Goal: Information Seeking & Learning: Find specific fact

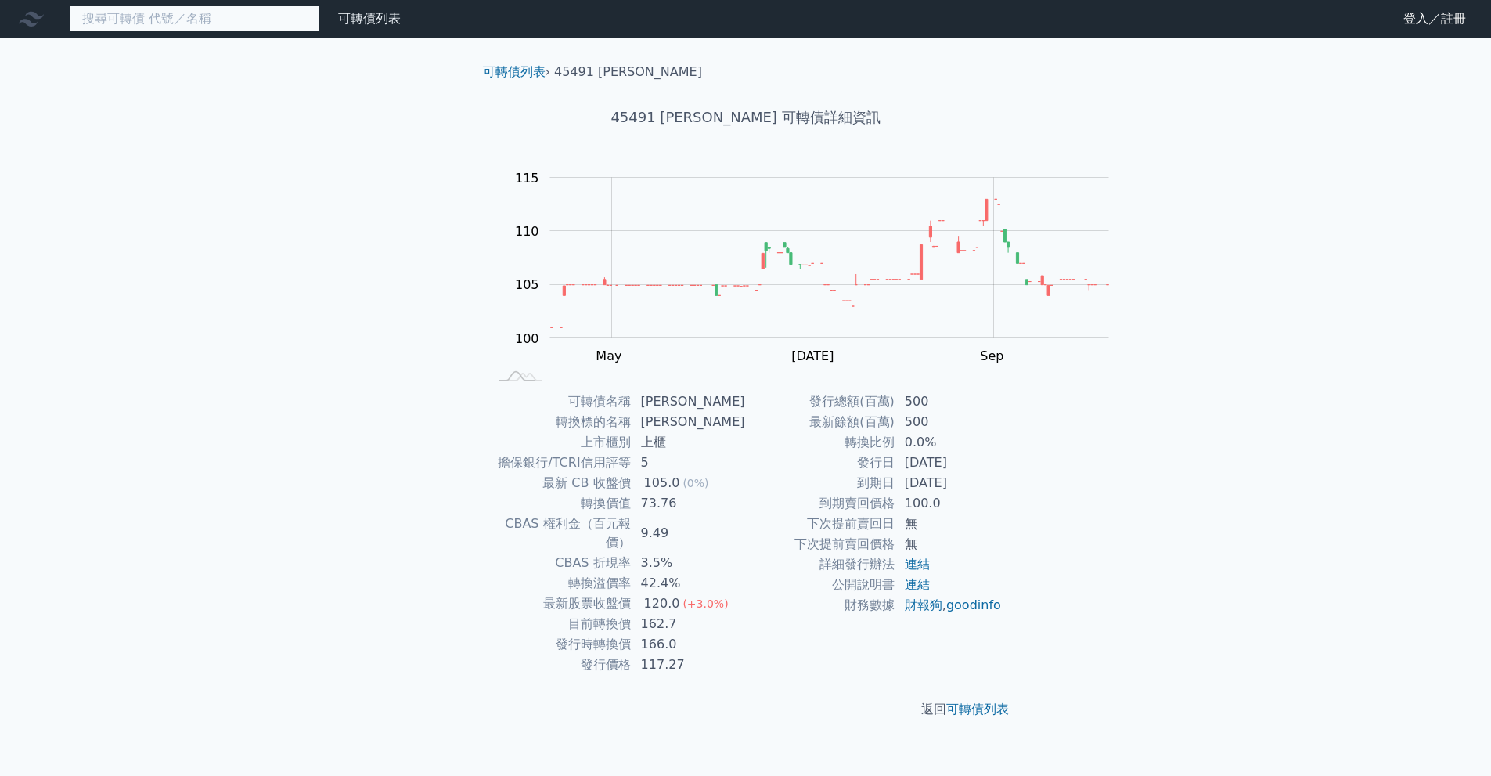
click at [273, 26] on input at bounding box center [194, 18] width 250 height 27
type input "ˇ"
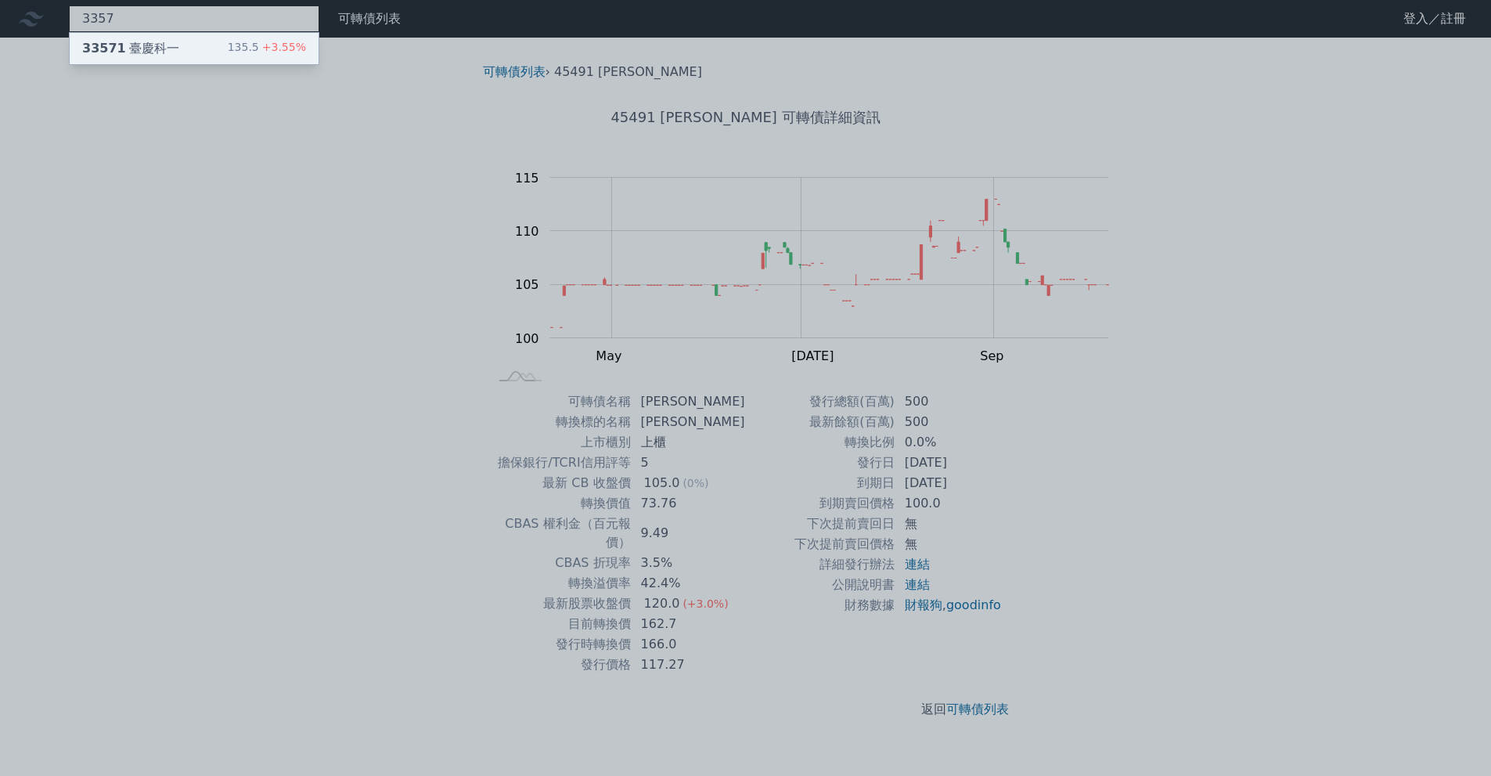
type input "3357"
click at [267, 48] on div "33571 臺慶科一 135.5 +3.55%" at bounding box center [194, 48] width 249 height 31
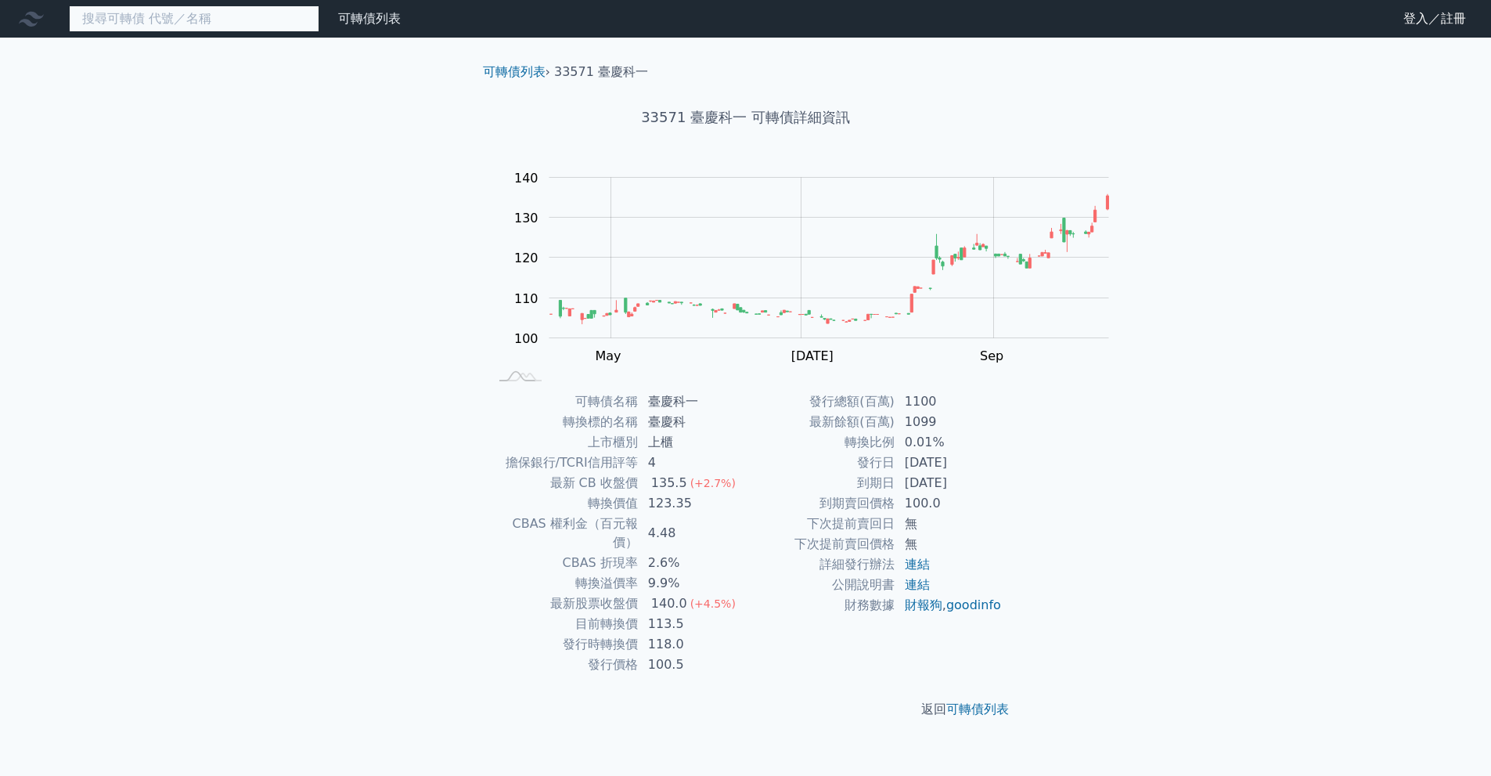
click at [149, 32] on input at bounding box center [194, 18] width 250 height 27
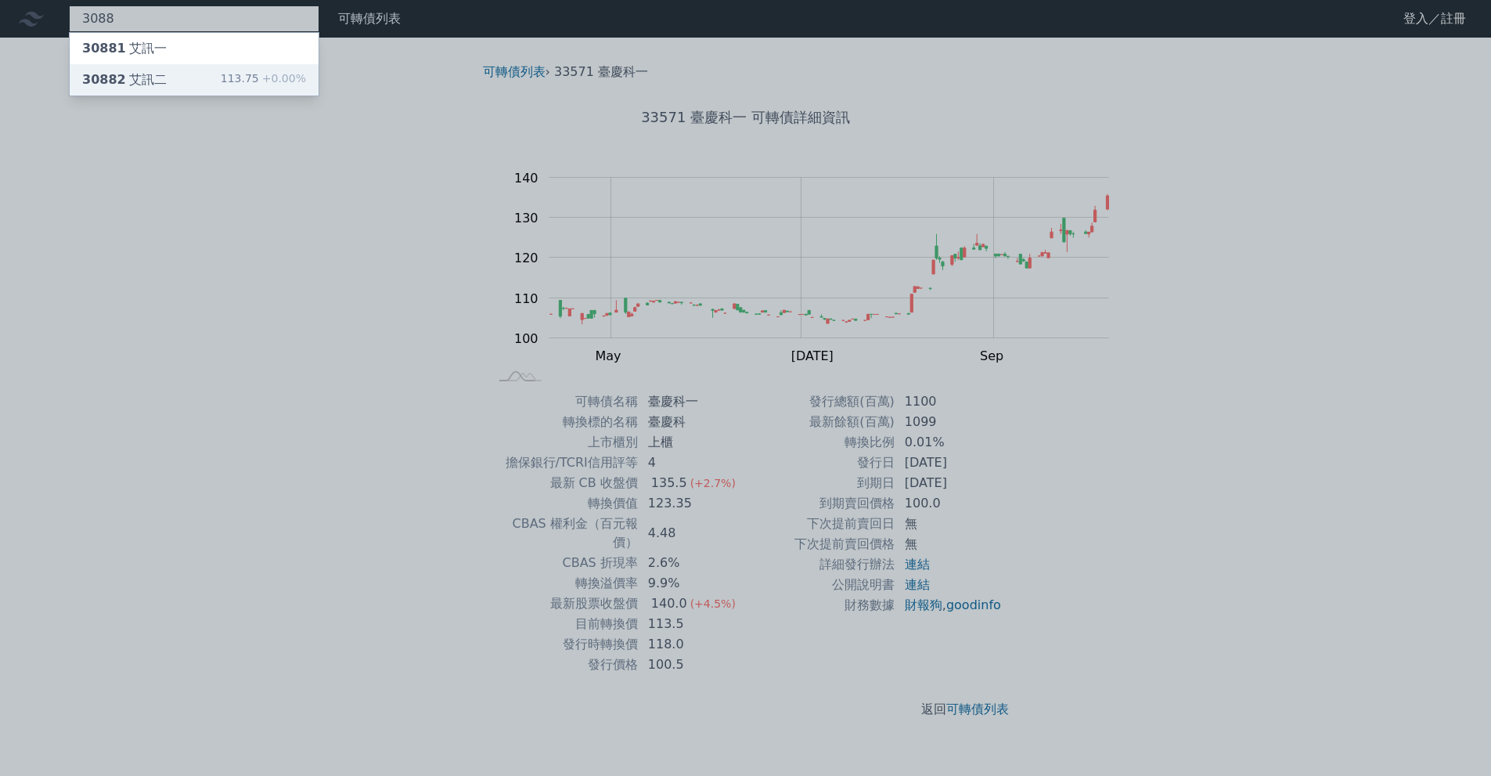
type input "3088"
click at [157, 87] on div "30882 艾訊二 113.75 +0.00%" at bounding box center [194, 79] width 249 height 31
